Goal: Contribute content: Add original content to the website for others to see

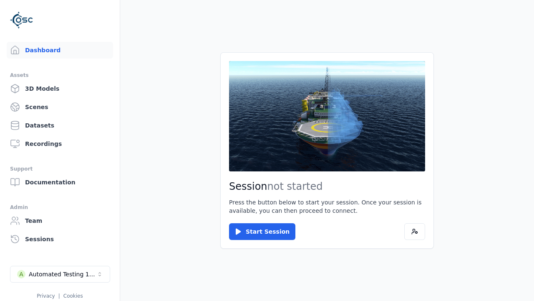
click at [60, 89] on link "3D Models" at bounding box center [60, 88] width 106 height 17
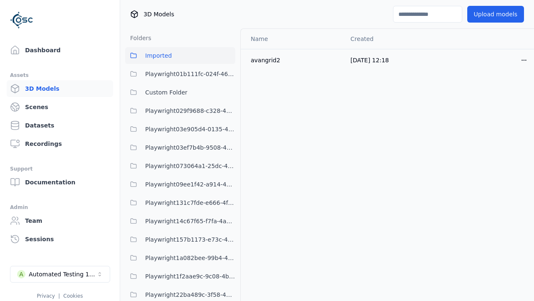
click at [496, 14] on button "Upload models" at bounding box center [496, 14] width 57 height 17
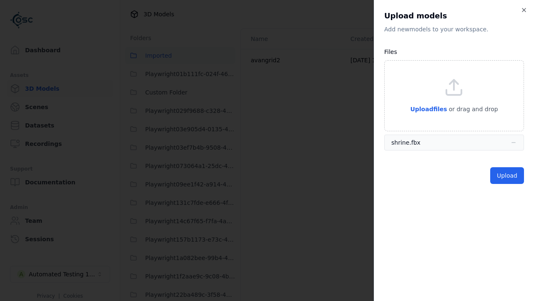
click at [507, 175] on button "Upload" at bounding box center [508, 175] width 34 height 17
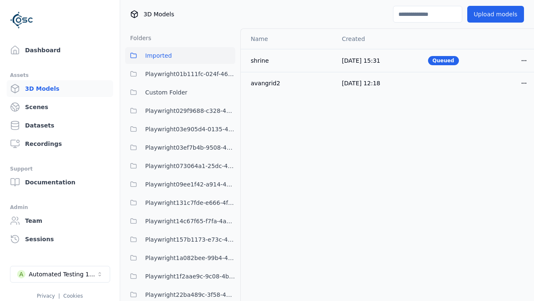
click at [524, 60] on html "Support Dashboard Assets 3D Models Scenes Datasets Recordings Support Documenta…" at bounding box center [267, 150] width 534 height 301
click at [506, 93] on div "Delete" at bounding box center [505, 92] width 49 height 13
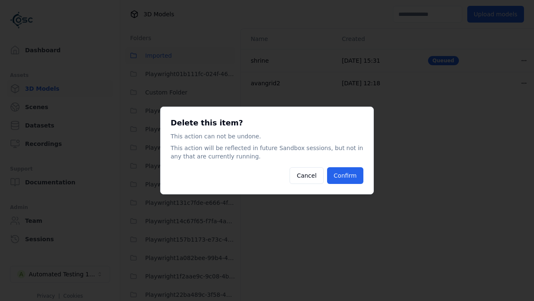
click at [345, 175] on button "Confirm" at bounding box center [345, 175] width 36 height 17
